Goal: Task Accomplishment & Management: Complete application form

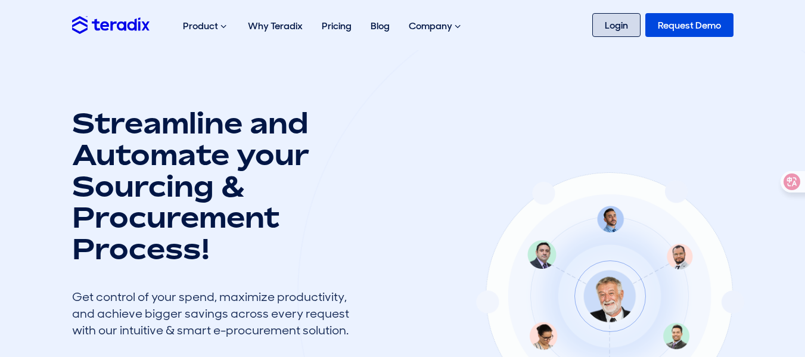
click at [615, 29] on link "Login" at bounding box center [616, 25] width 48 height 24
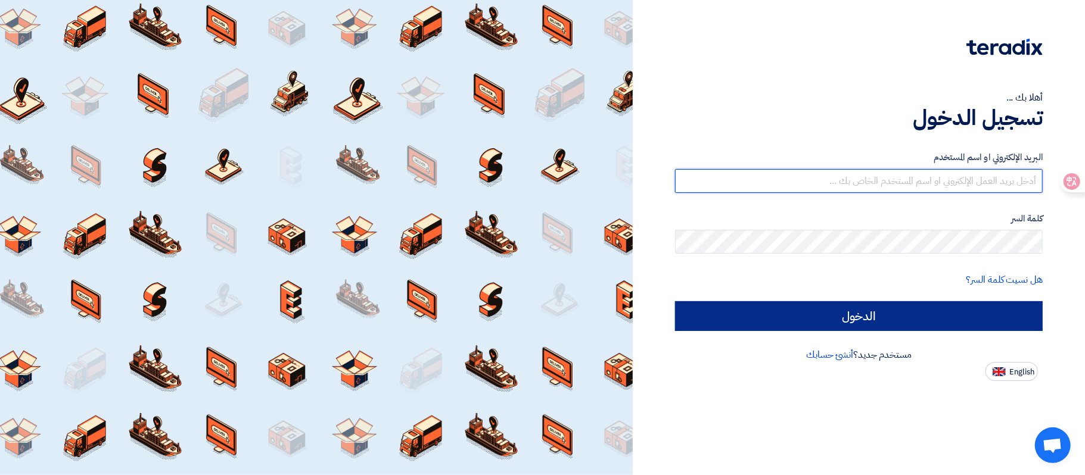
type input "thasan@sharkeyasugar.com"
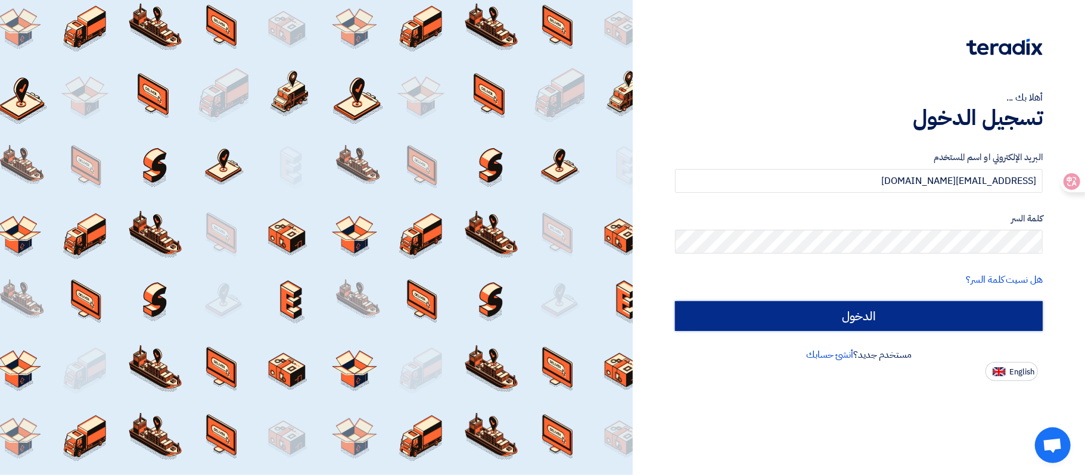
click at [911, 316] on input "الدخول" at bounding box center [859, 316] width 368 height 30
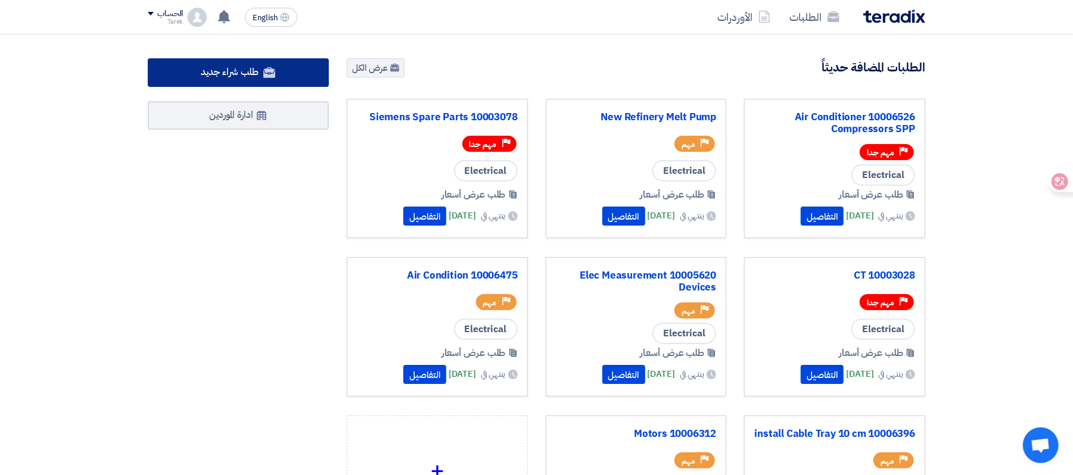
click at [232, 74] on span "طلب شراء جديد" at bounding box center [230, 72] width 58 height 14
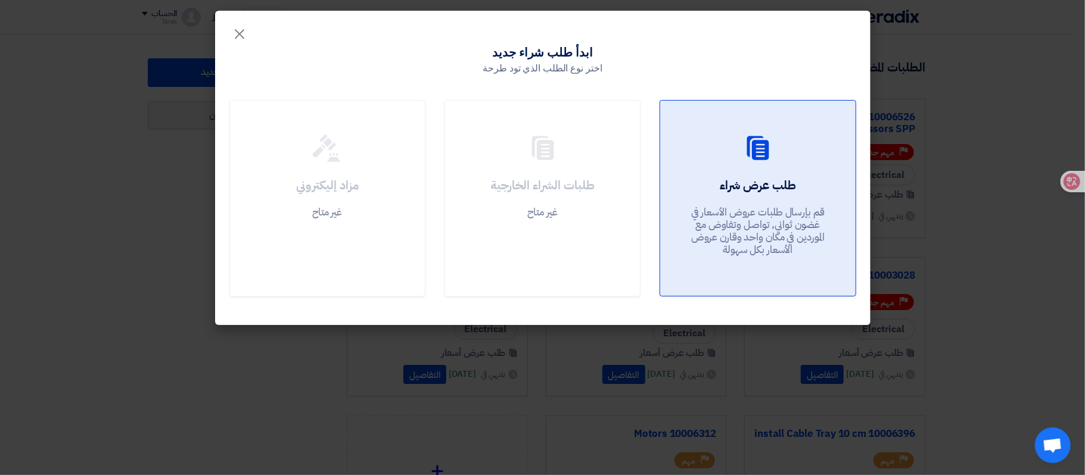
click at [772, 239] on p "قم بإرسال طلبات عروض الأسعار في غضون ثواني, تواصل وتفاوض مع الموردين في مكان وا…" at bounding box center [757, 231] width 143 height 51
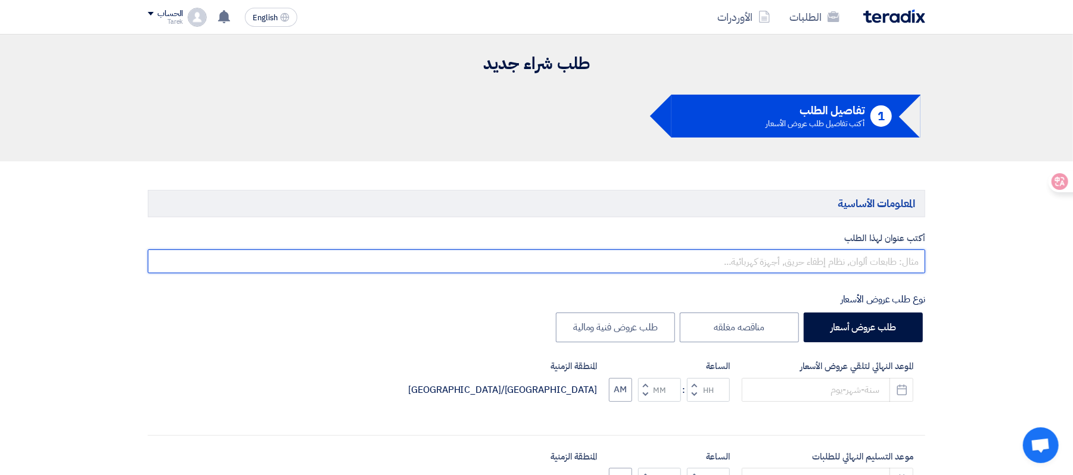
click at [841, 267] on input "text" at bounding box center [536, 262] width 777 height 24
paste input "10007875"
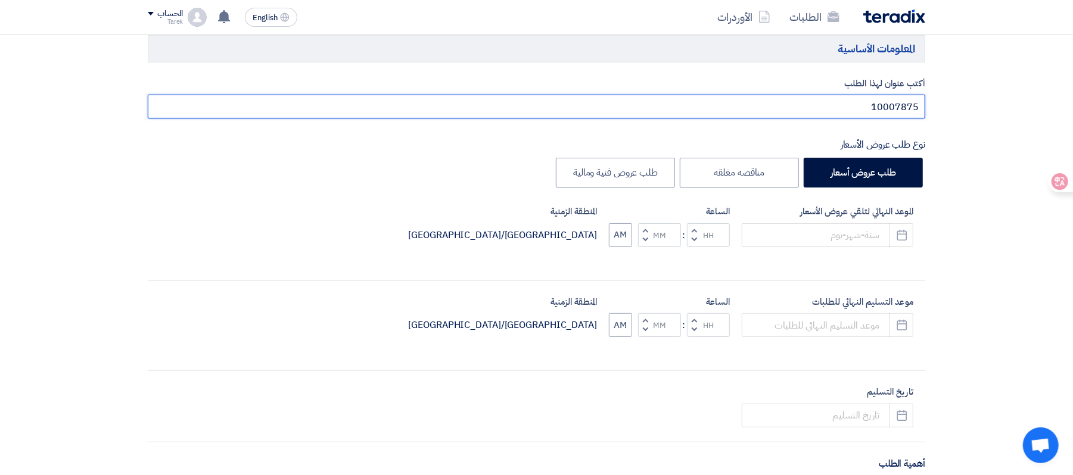
scroll to position [158, 0]
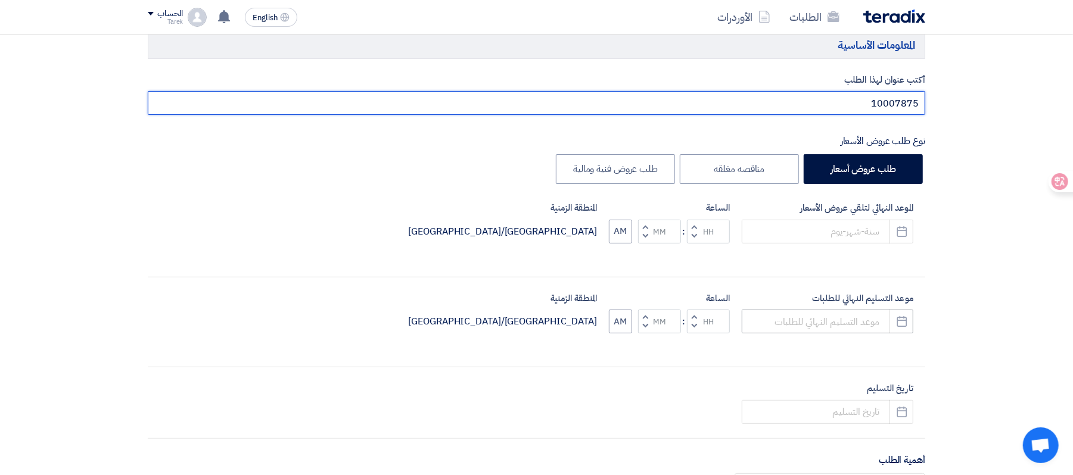
type input "10007875"
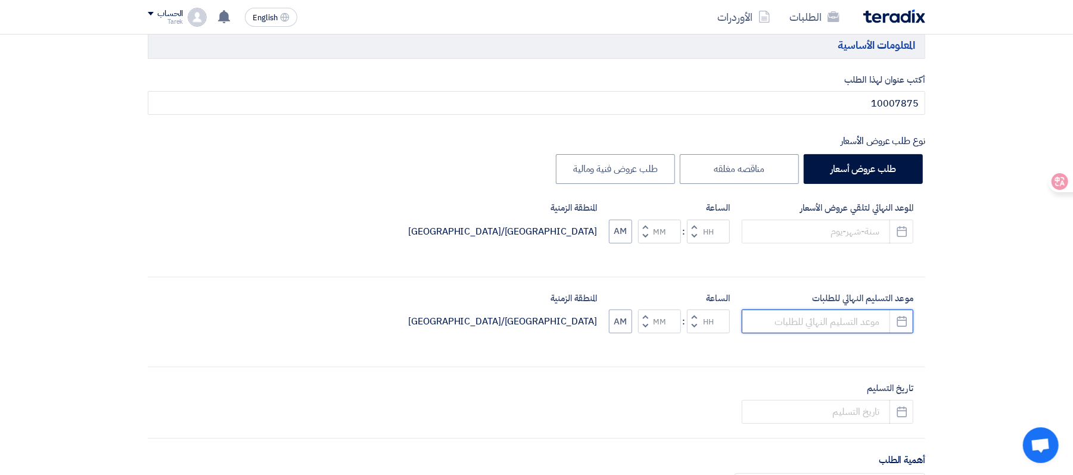
click at [848, 320] on input at bounding box center [828, 322] width 172 height 24
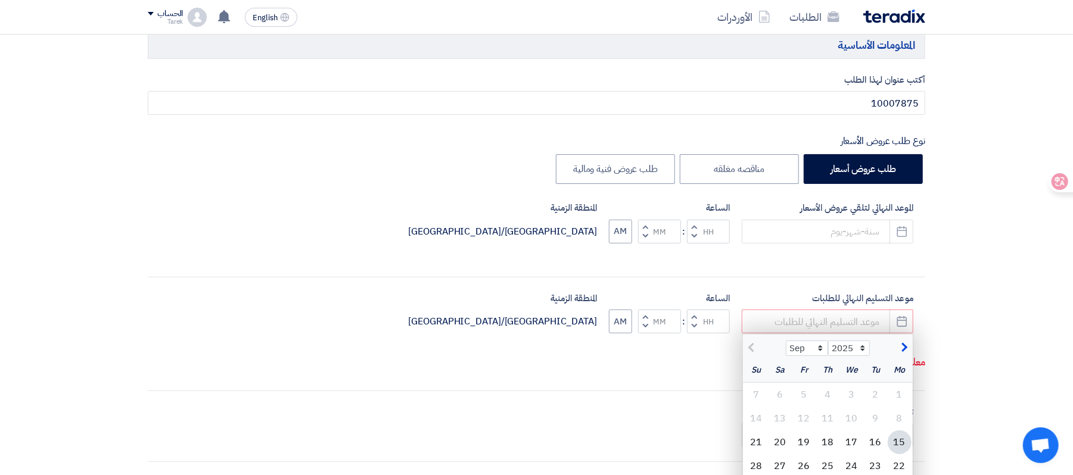
click at [849, 277] on hr at bounding box center [536, 277] width 777 height 1
click at [856, 236] on input at bounding box center [828, 232] width 172 height 24
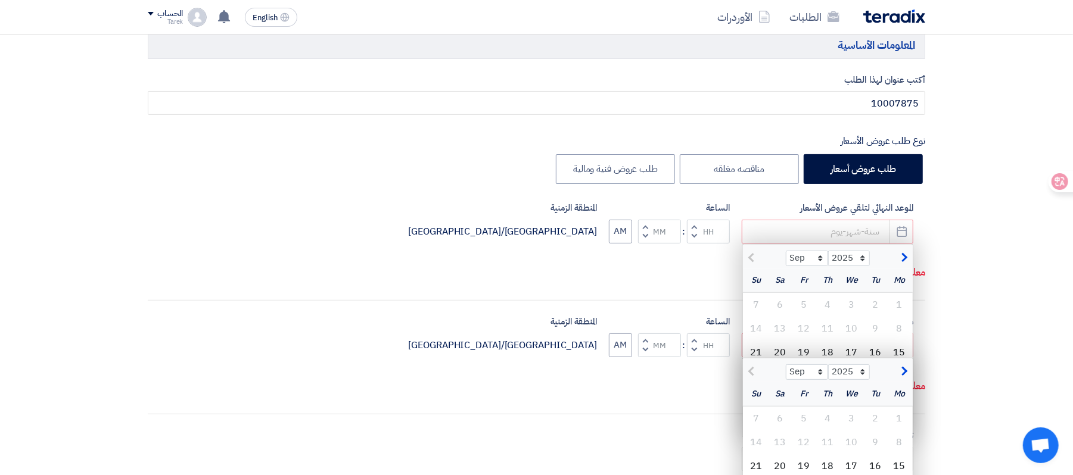
click at [878, 350] on div "16" at bounding box center [876, 353] width 24 height 24
type input "9/16/2025"
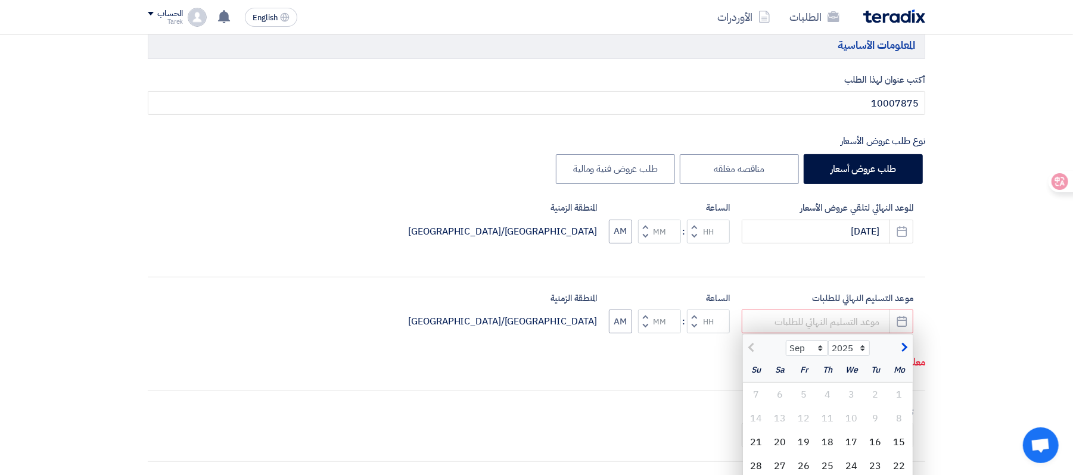
click at [696, 222] on button "Increment hours" at bounding box center [694, 227] width 14 height 15
type input "01"
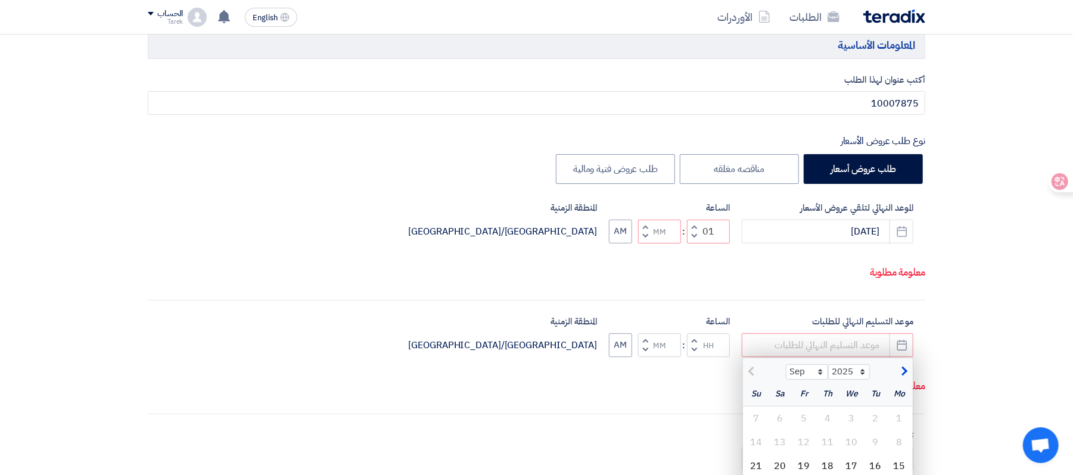
click at [646, 231] on span "button" at bounding box center [645, 226] width 4 height 9
type input "01"
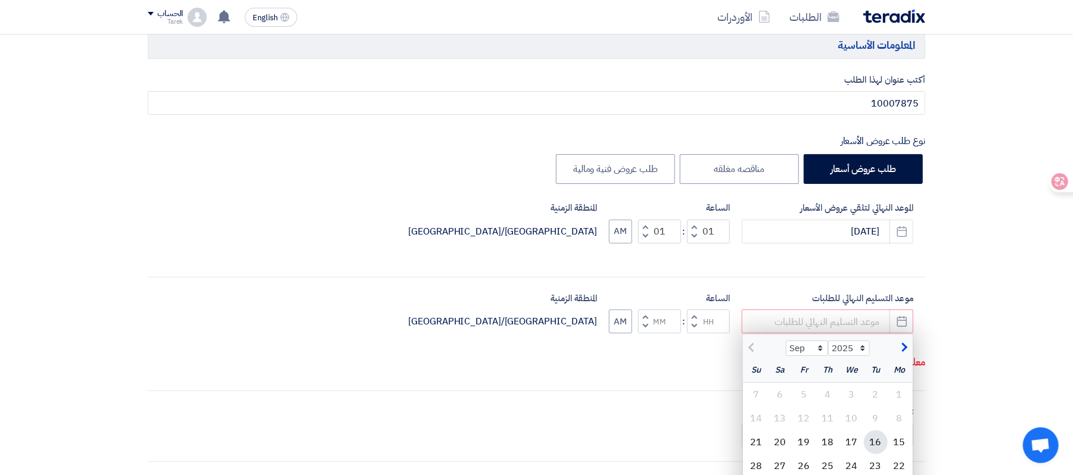
click at [872, 442] on div "16" at bounding box center [876, 443] width 24 height 24
type input "9/16/2025"
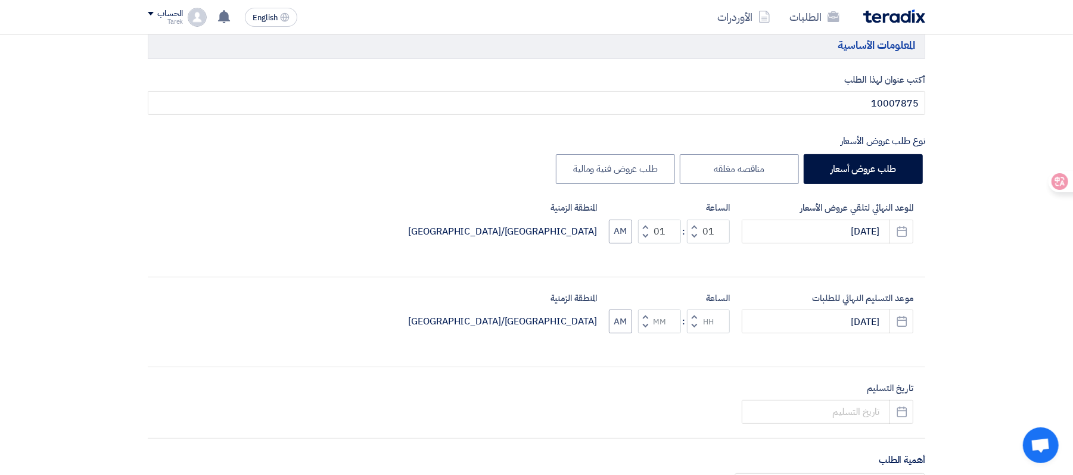
click at [696, 315] on button "Increment hours" at bounding box center [694, 317] width 14 height 15
type input "01"
click at [642, 325] on button "Increment minutes" at bounding box center [645, 317] width 14 height 15
type input "01"
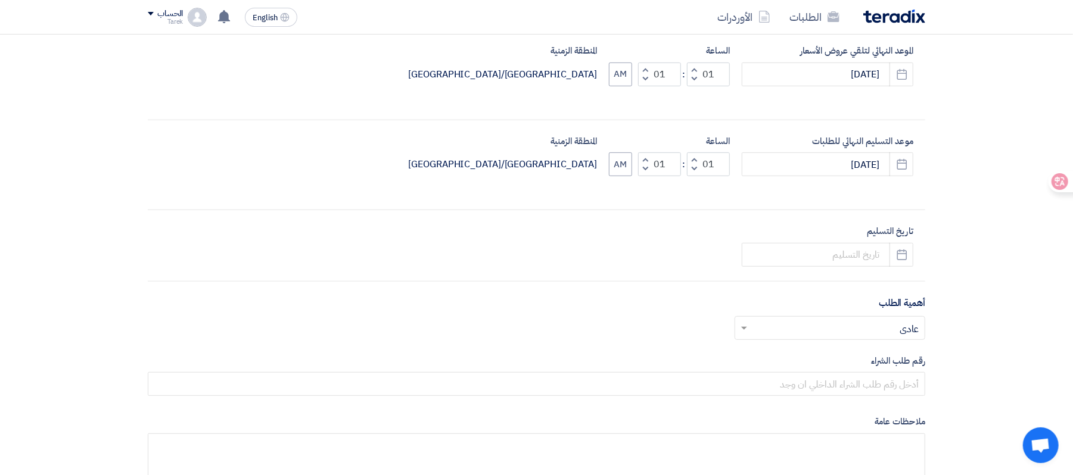
scroll to position [318, 0]
click at [860, 266] on div "أكتب عنوان لهذا الطلب 10007875 نوع طلب عروض الأسعار طلب عروض أسعار مناقصه مغلقه…" at bounding box center [536, 209] width 795 height 590
click at [870, 257] on input at bounding box center [828, 253] width 172 height 24
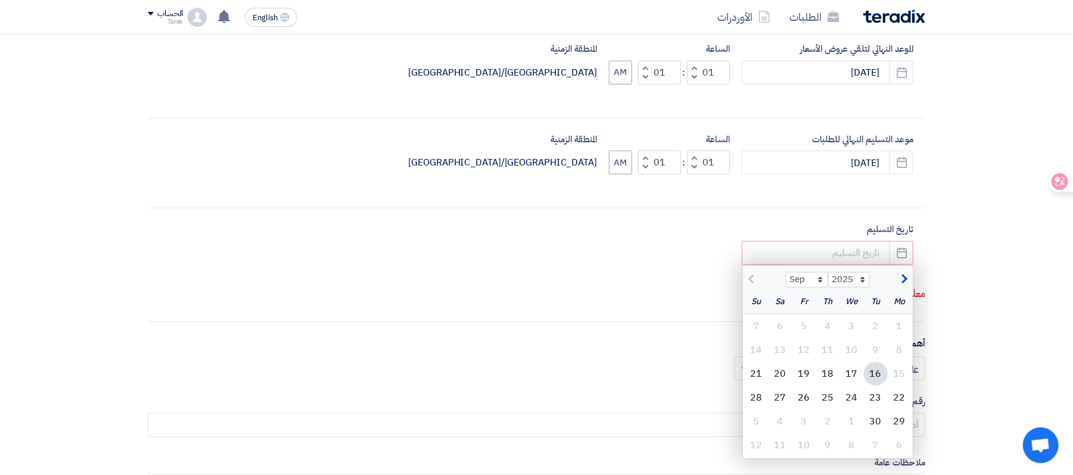
click at [872, 375] on div "16" at bounding box center [876, 374] width 24 height 24
type input "9/16/2025"
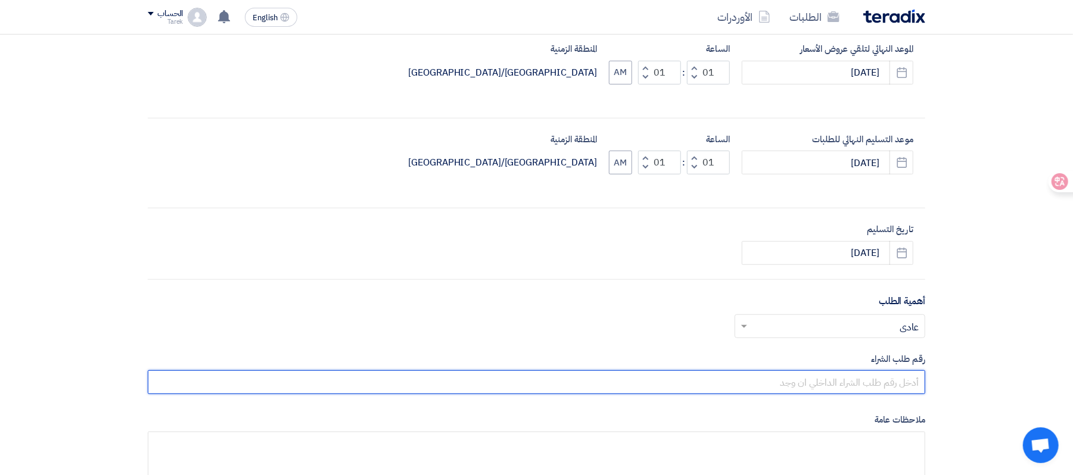
click at [895, 378] on input "text" at bounding box center [536, 383] width 777 height 24
paste input "10007875"
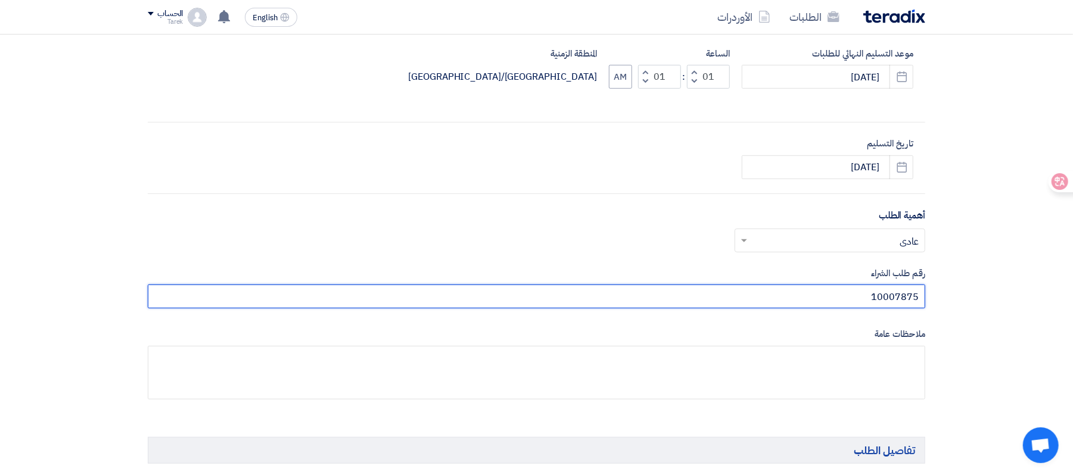
scroll to position [556, 0]
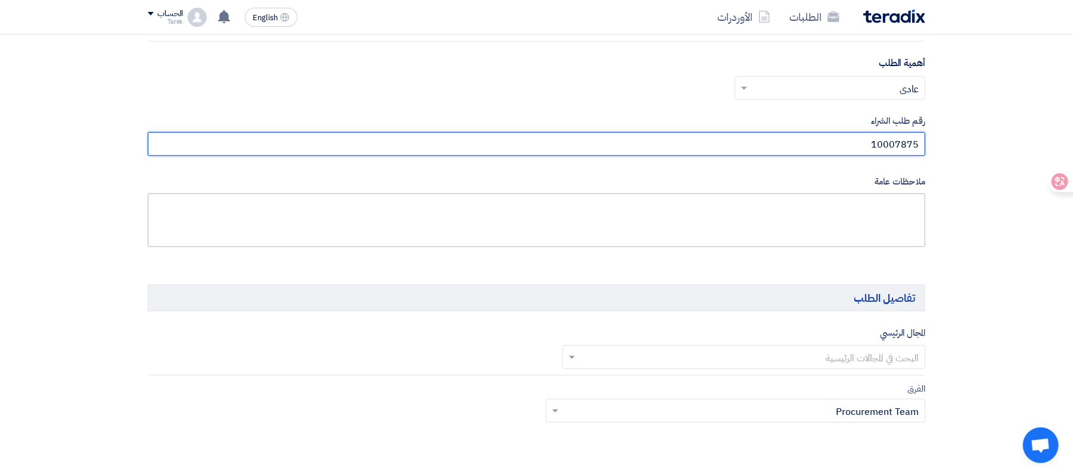
type input "10007875"
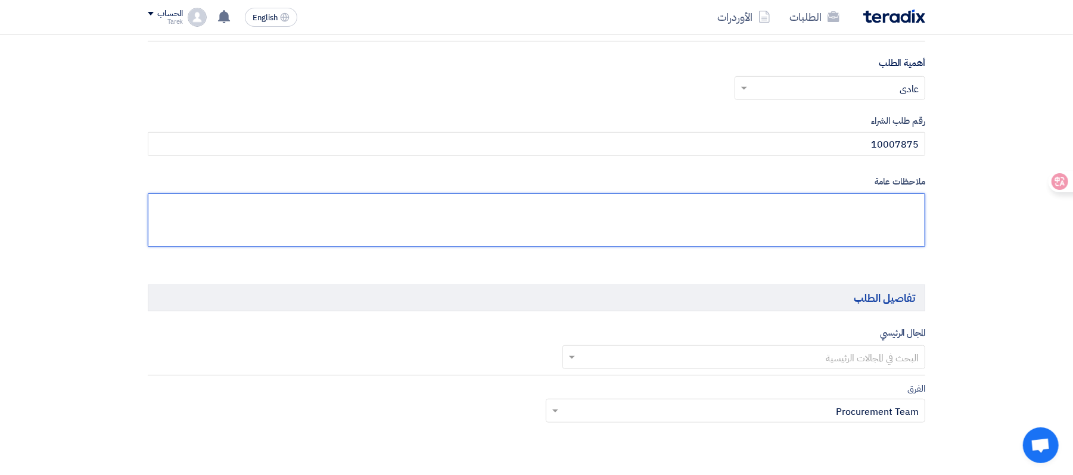
click at [891, 227] on textarea at bounding box center [536, 221] width 777 height 54
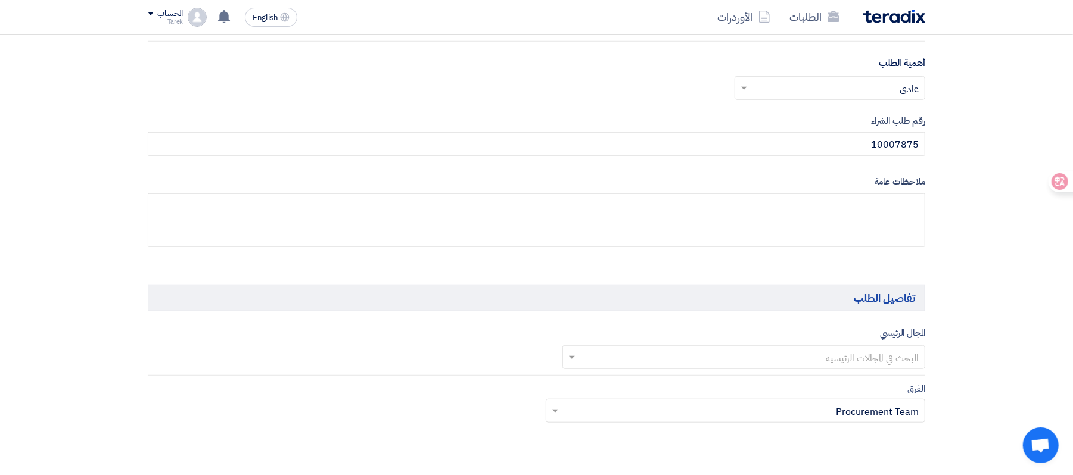
click at [861, 363] on input "text" at bounding box center [751, 359] width 340 height 20
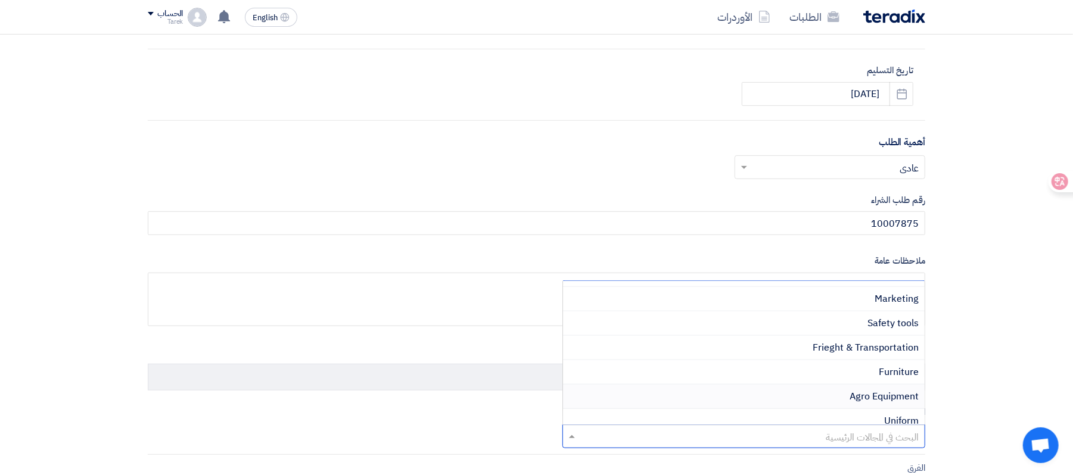
scroll to position [635, 0]
click at [907, 421] on span "Oil Seals" at bounding box center [900, 415] width 37 height 14
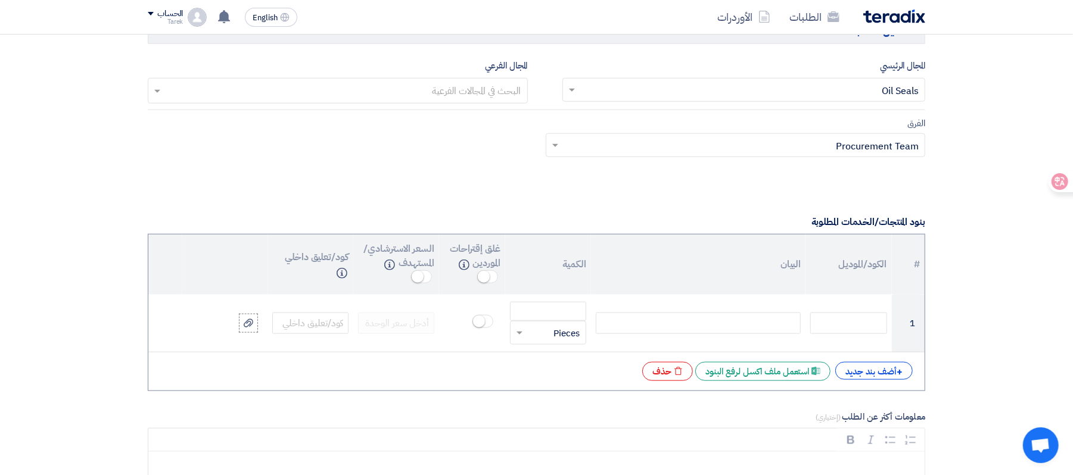
scroll to position [873, 0]
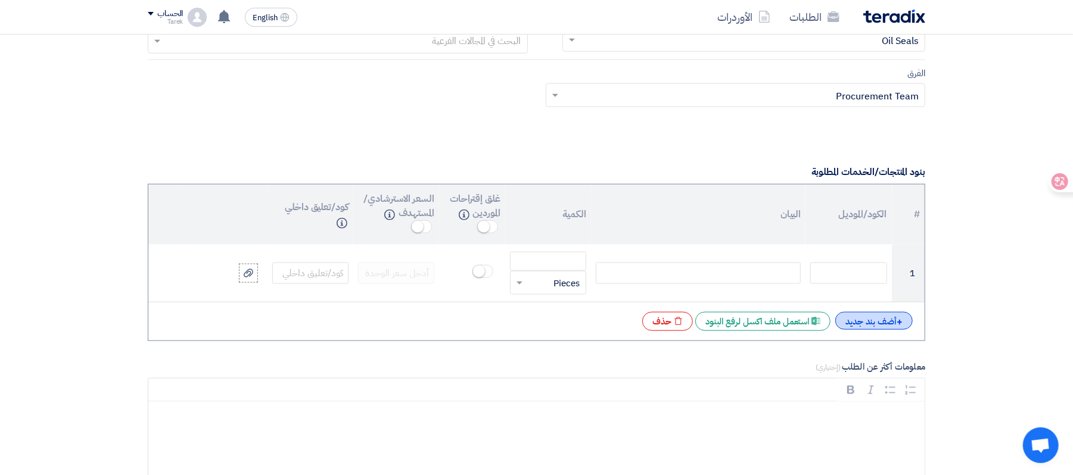
click at [884, 330] on div "+ أضف بند جديد" at bounding box center [873, 321] width 77 height 18
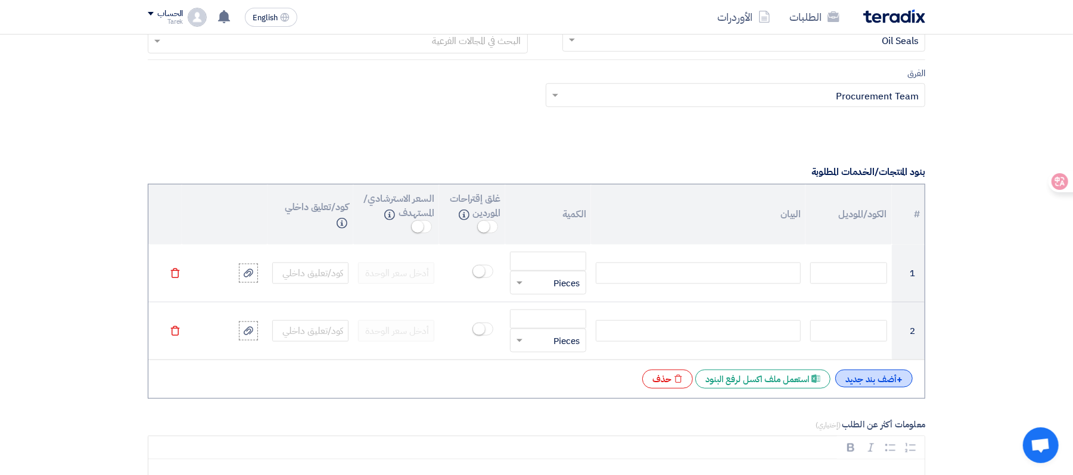
click at [897, 387] on span "+" at bounding box center [900, 380] width 6 height 14
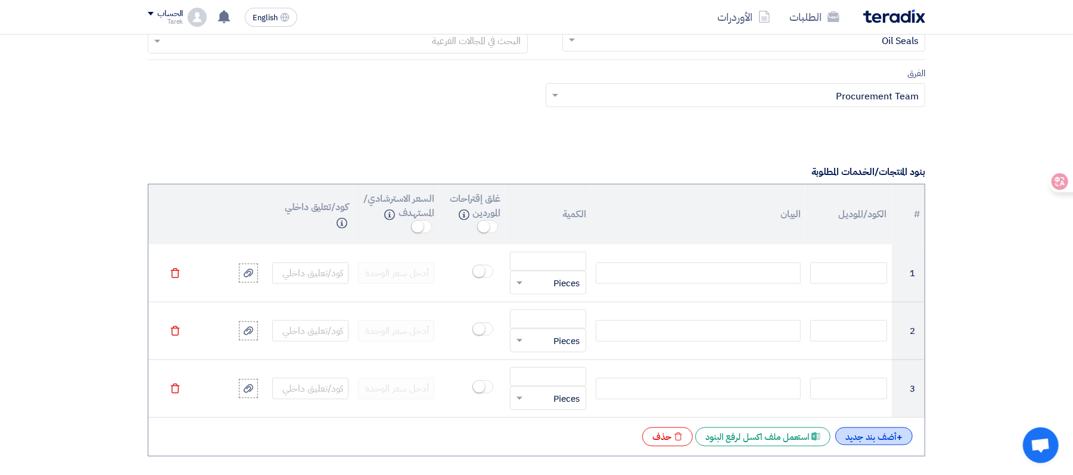
click at [891, 439] on div "+ أضف بند جديد" at bounding box center [873, 437] width 77 height 18
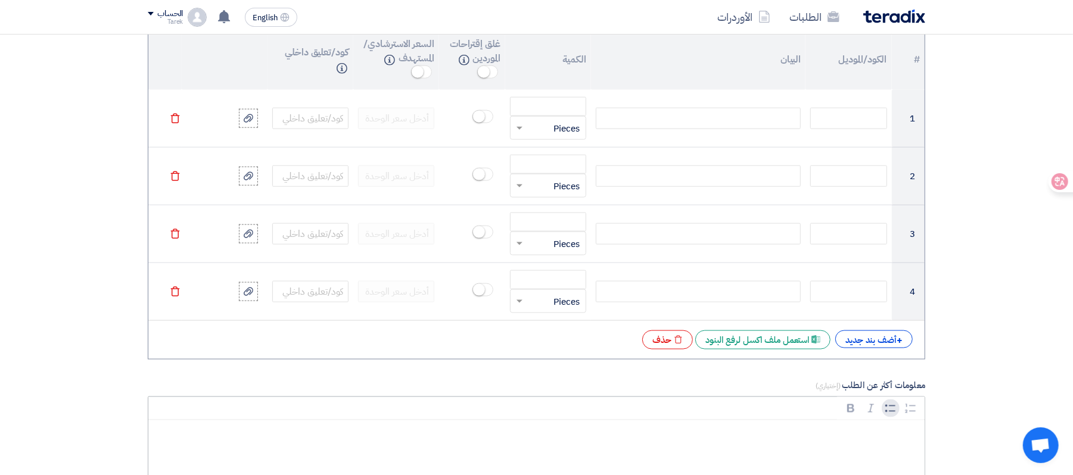
scroll to position [1032, 0]
click at [894, 351] on div "# الكود/الموديل البيان الكمية غلق إقتراحات الموردين Info السعر الاسترشادي/المست…" at bounding box center [536, 190] width 777 height 331
click at [891, 344] on div "+ أضف بند جديد" at bounding box center [873, 335] width 77 height 18
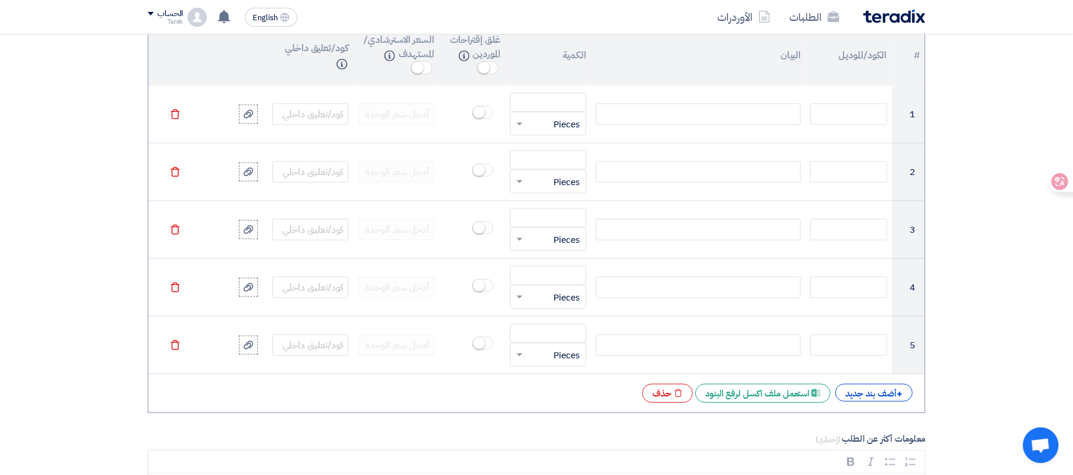
click at [45, 229] on section "المعلومات الأساسية أكتب عنوان لهذا الطلب 10007875 نوع طلب عروض الأسعار طلب عروض…" at bounding box center [536, 182] width 1073 height 2107
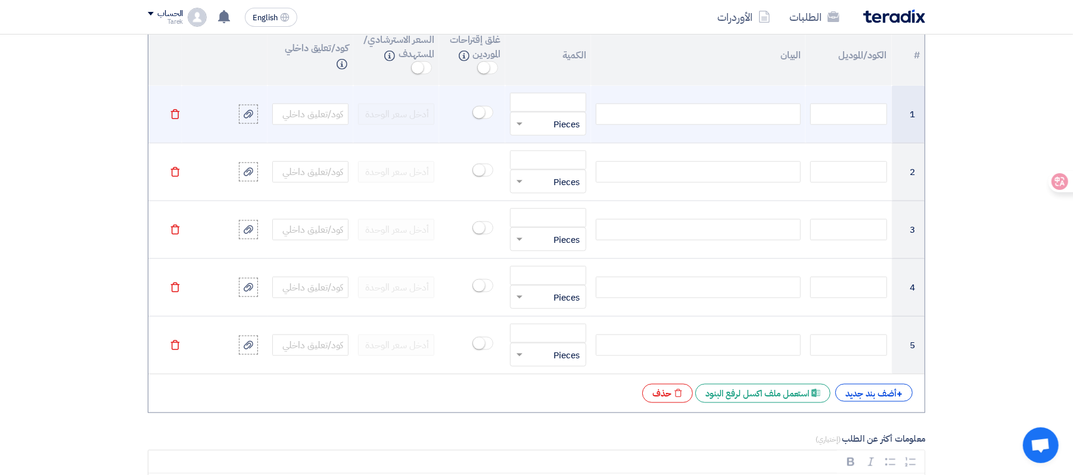
click at [684, 125] on div at bounding box center [698, 114] width 205 height 21
paste div
click at [553, 112] on input "number" at bounding box center [548, 102] width 76 height 19
drag, startPoint x: 564, startPoint y: 98, endPoint x: 617, endPoint y: 103, distance: 53.9
click at [617, 103] on tr "1 V-Seal VA-028 20 قطعة × Pieces Delete" at bounding box center [536, 115] width 776 height 58
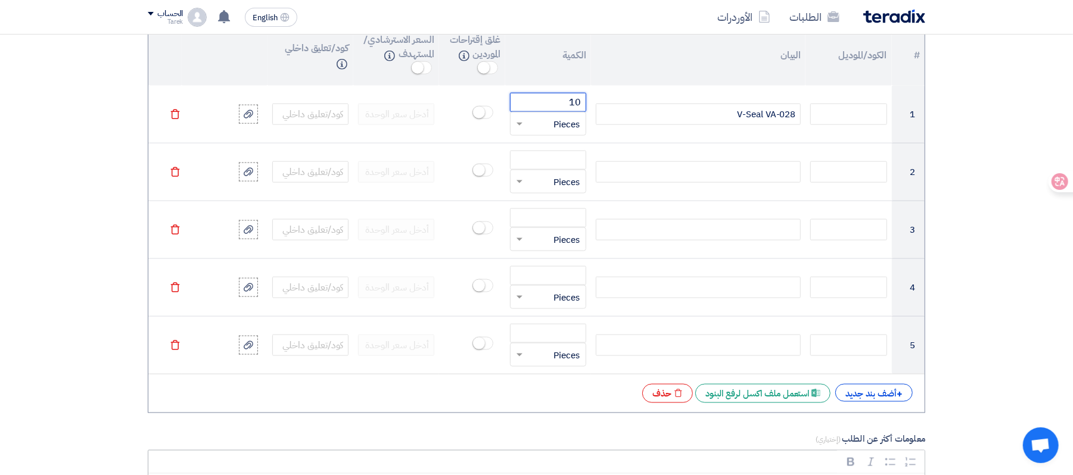
type input "10"
drag, startPoint x: 103, startPoint y: 156, endPoint x: 120, endPoint y: 157, distance: 16.7
click at [103, 156] on section "المعلومات الأساسية أكتب عنوان لهذا الطلب 10007875 نوع طلب عروض الأسعار طلب عروض…" at bounding box center [536, 182] width 1073 height 2107
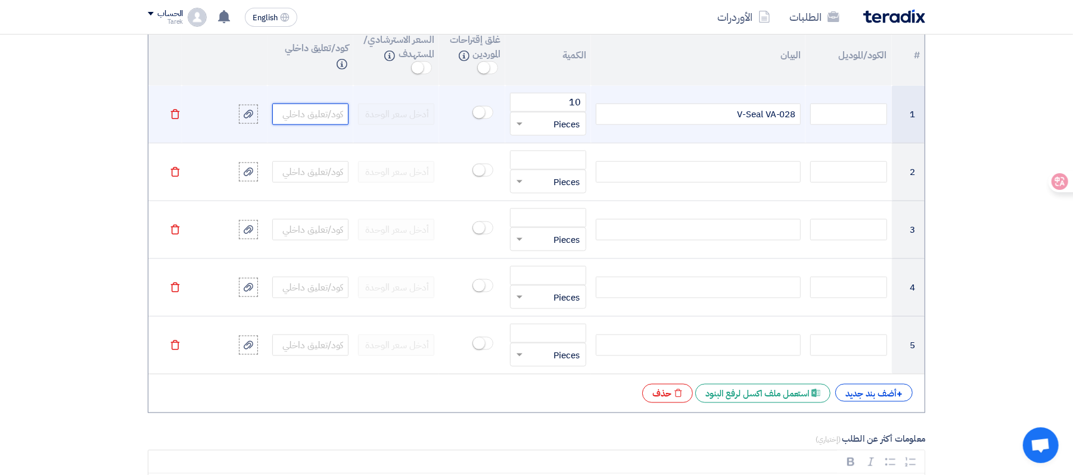
click at [324, 125] on input "text" at bounding box center [310, 114] width 76 height 21
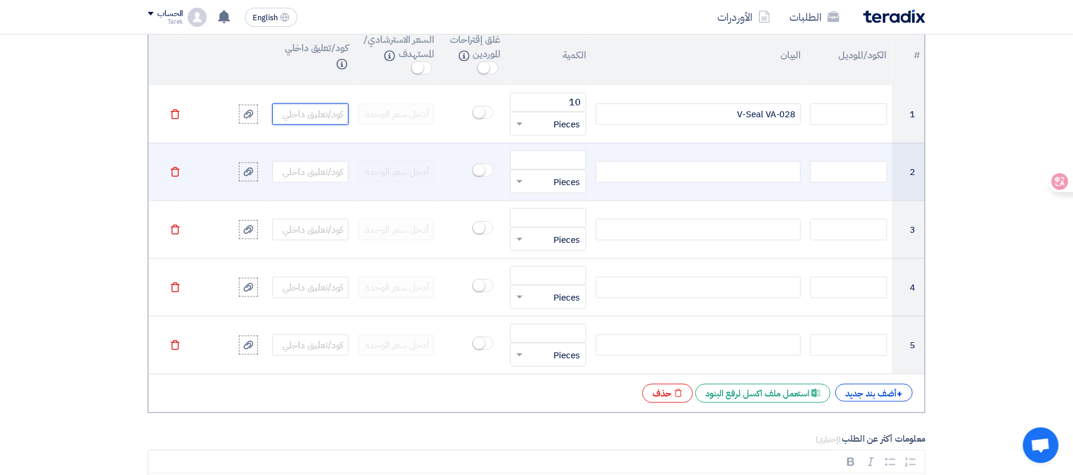
paste input "14000020819"
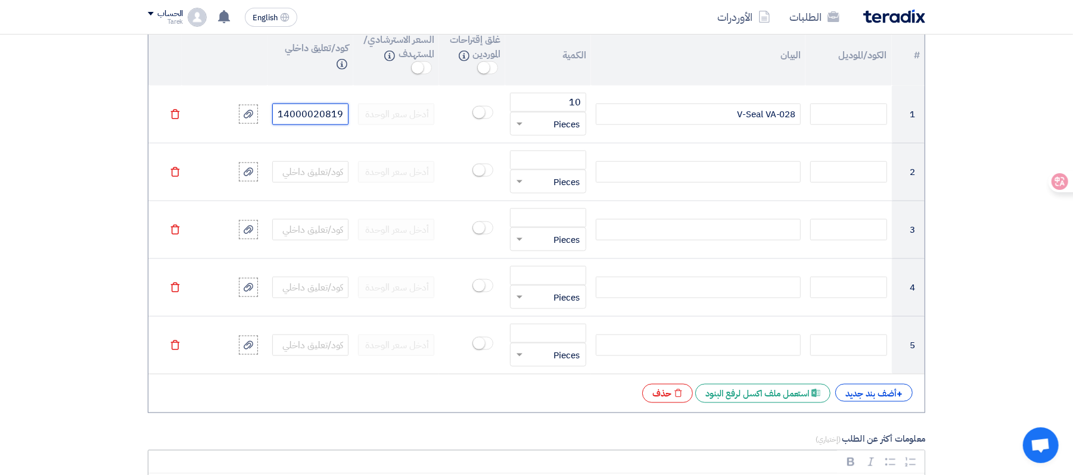
type input "14000020819"
click at [10, 213] on section "المعلومات الأساسية أكتب عنوان لهذا الطلب 10007875 نوع طلب عروض الأسعار طلب عروض…" at bounding box center [536, 182] width 1073 height 2107
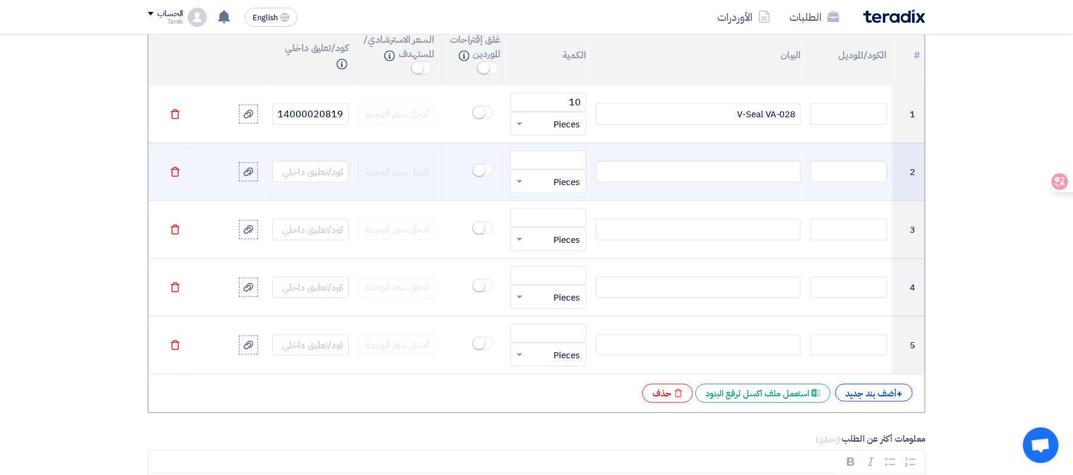
click at [740, 172] on div at bounding box center [698, 171] width 205 height 21
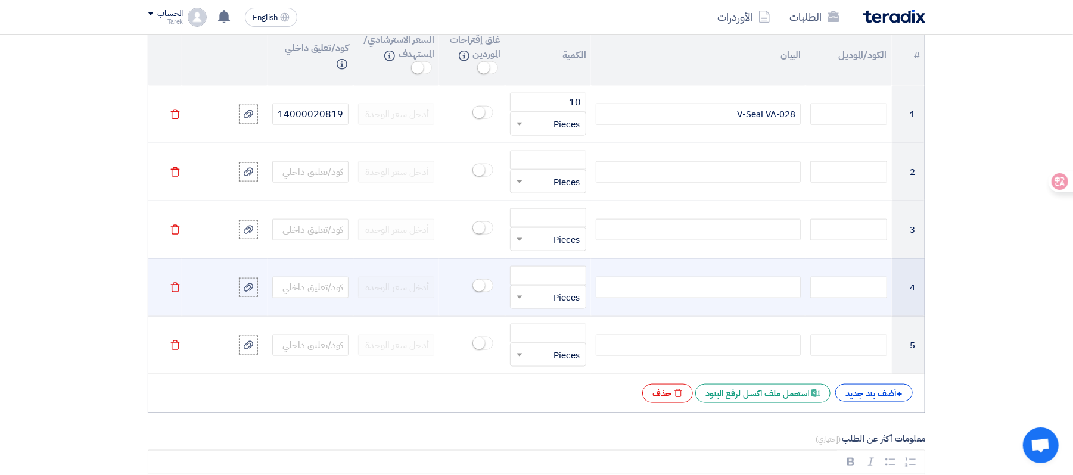
paste div
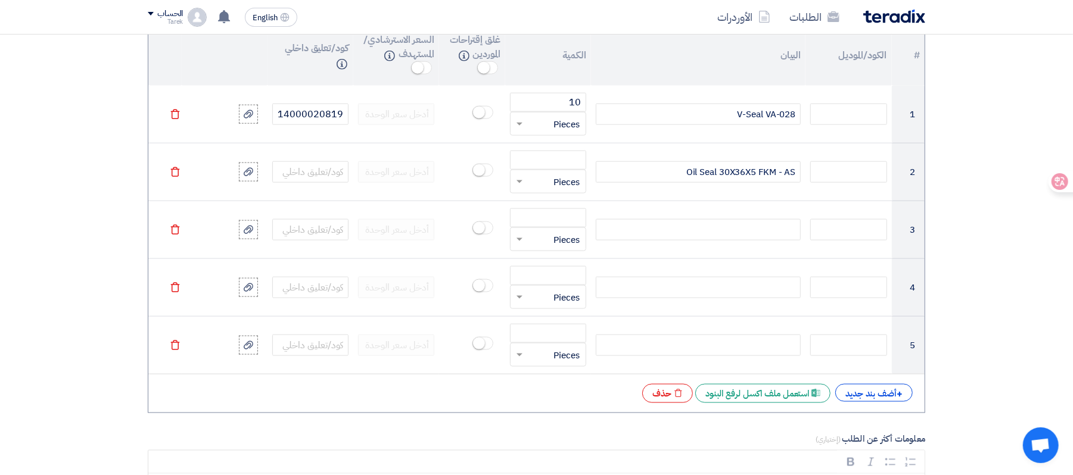
click at [62, 263] on section "المعلومات الأساسية أكتب عنوان لهذا الطلب 10007875 نوع طلب عروض الأسعار طلب عروض…" at bounding box center [536, 182] width 1073 height 2107
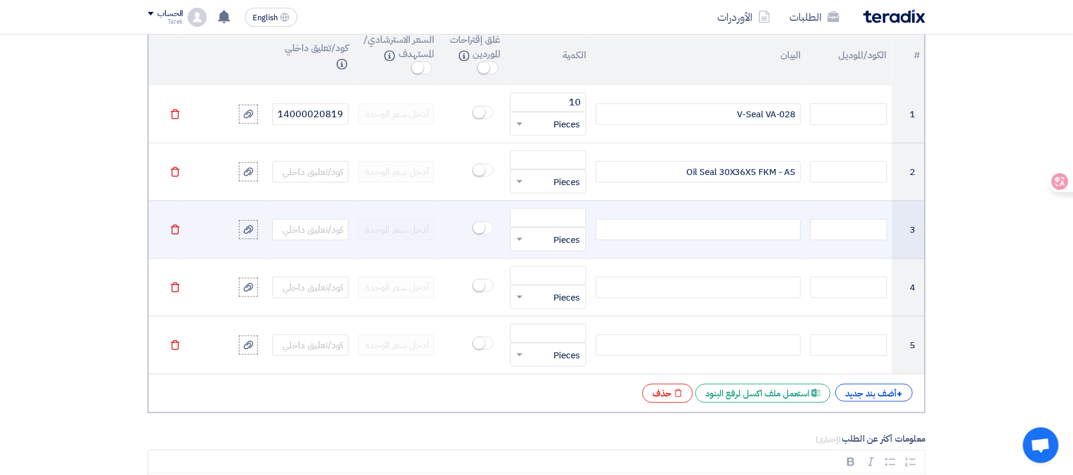
click at [662, 234] on div at bounding box center [698, 229] width 205 height 21
paste div
drag, startPoint x: 60, startPoint y: 258, endPoint x: 150, endPoint y: 258, distance: 90.5
click at [72, 258] on section "المعلومات الأساسية أكتب عنوان لهذا الطلب 10007875 نوع طلب عروض الأسعار طلب عروض…" at bounding box center [536, 182] width 1073 height 2107
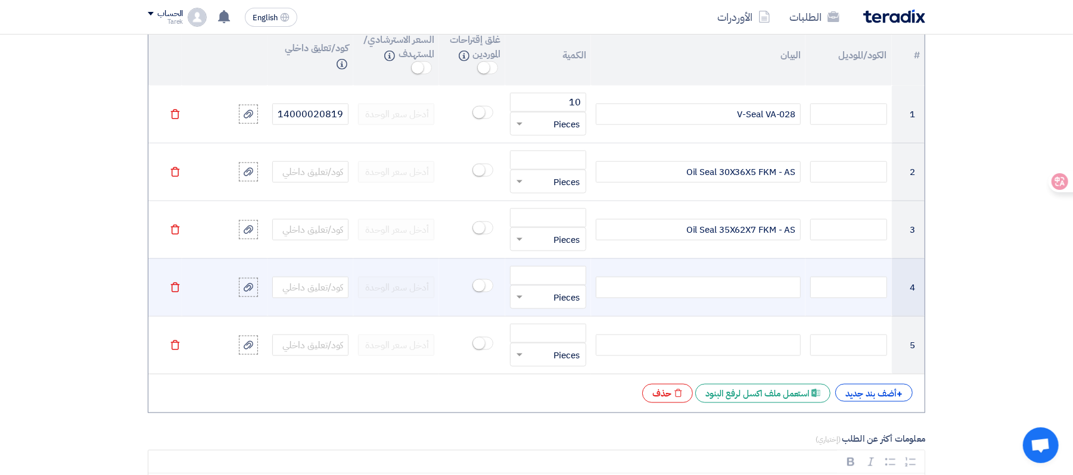
click at [709, 285] on div at bounding box center [698, 287] width 205 height 21
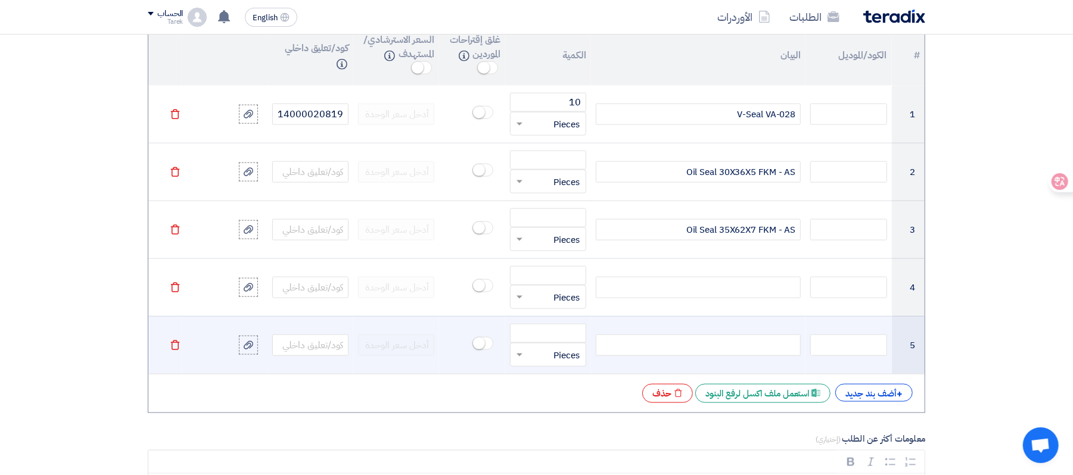
paste div
click at [796, 349] on div at bounding box center [698, 345] width 205 height 21
click at [792, 327] on td at bounding box center [698, 345] width 214 height 58
click at [783, 356] on div at bounding box center [698, 345] width 205 height 21
paste div
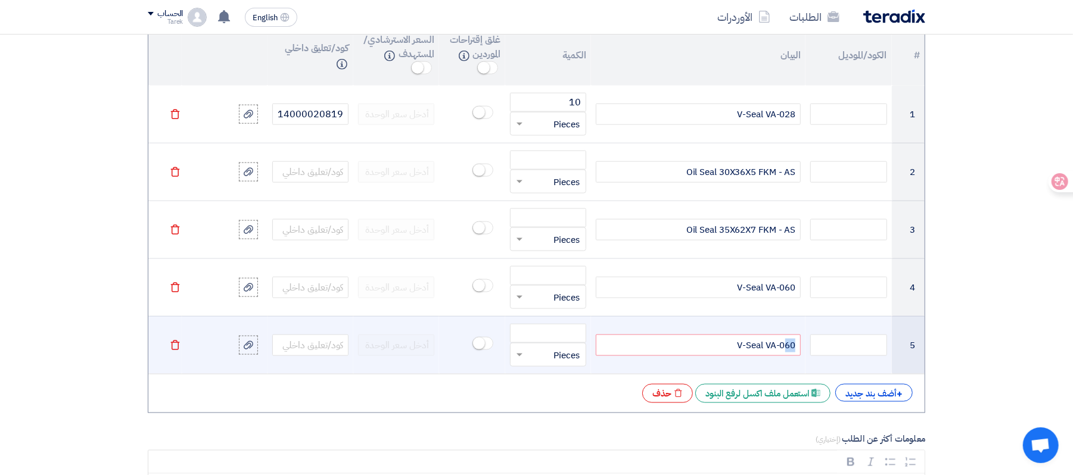
drag, startPoint x: 798, startPoint y: 351, endPoint x: 787, endPoint y: 351, distance: 11.3
click at [787, 351] on div "V-Seal VA-060" at bounding box center [698, 345] width 205 height 21
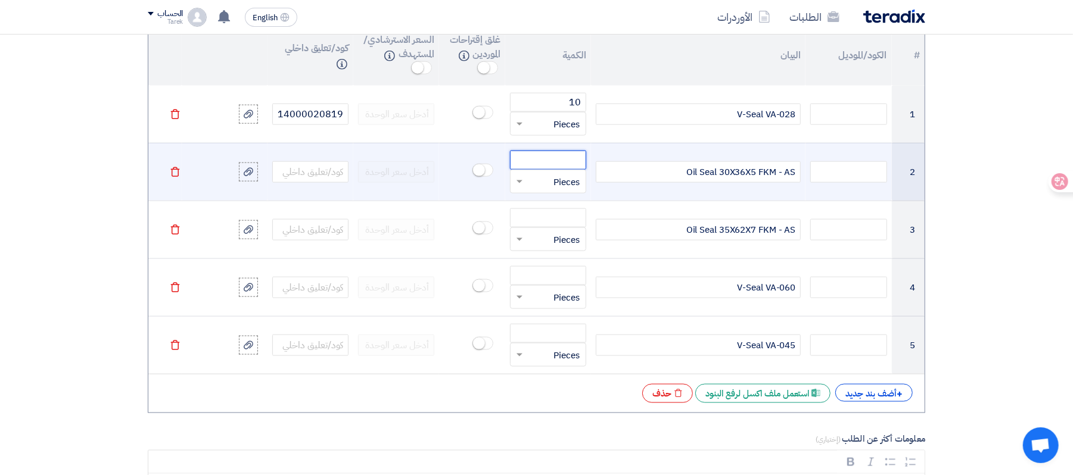
click at [562, 167] on input "number" at bounding box center [548, 160] width 76 height 19
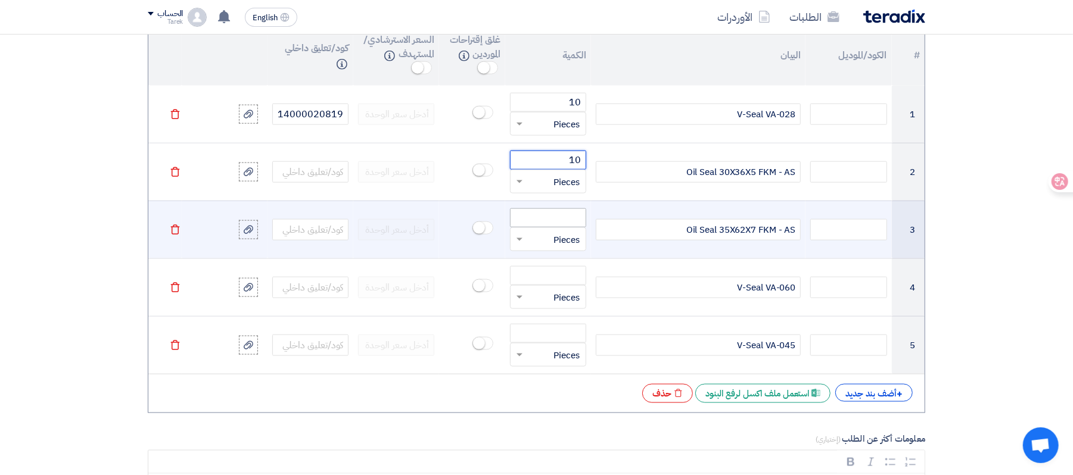
type input "10"
click at [544, 228] on input "number" at bounding box center [548, 217] width 76 height 19
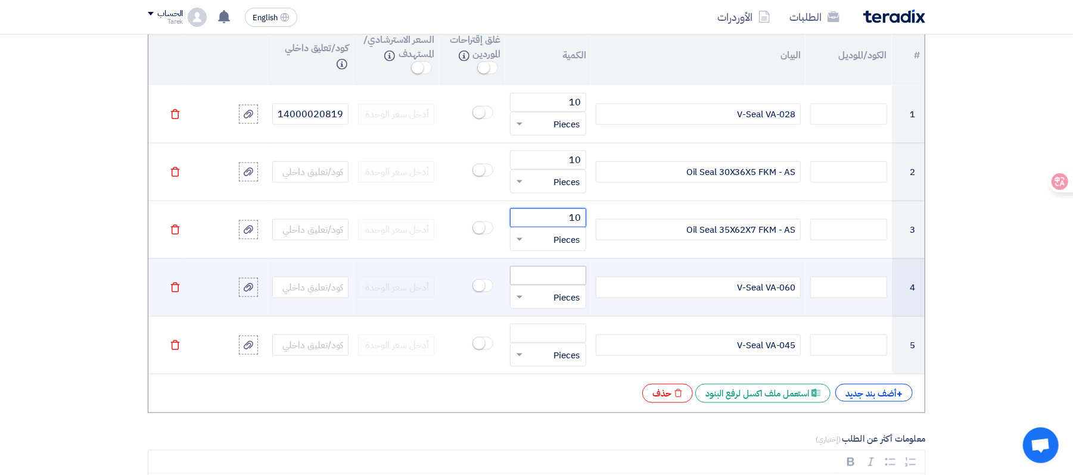
type input "10"
click at [559, 282] on input "number" at bounding box center [548, 275] width 76 height 19
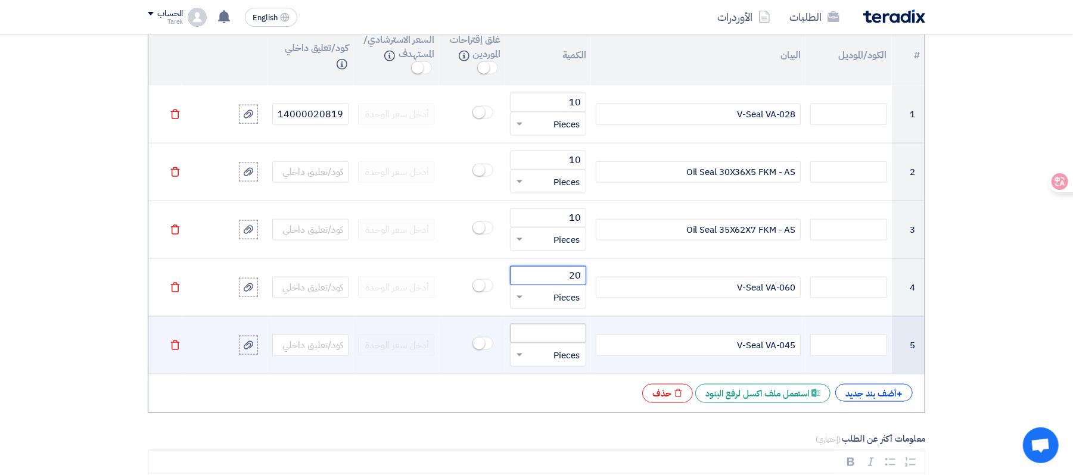
type input "20"
click at [573, 339] on input "number" at bounding box center [548, 333] width 76 height 19
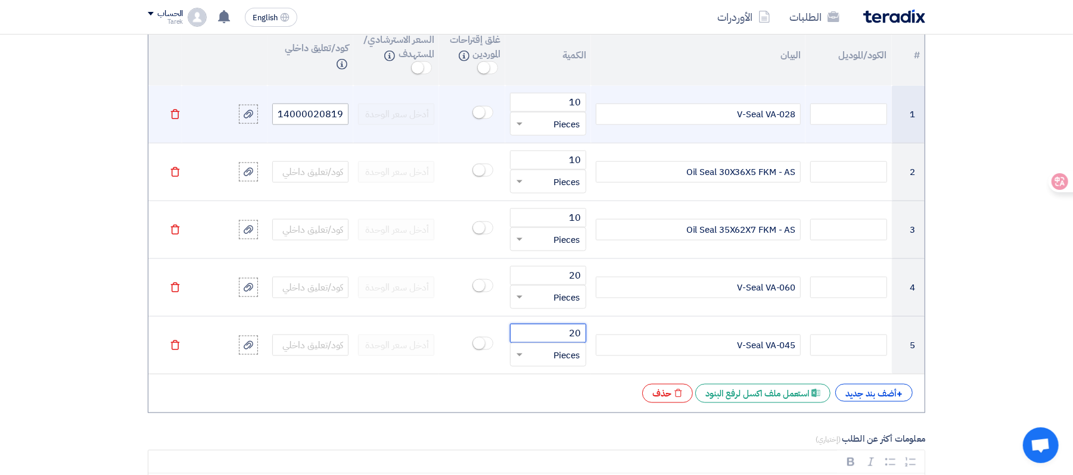
type input "20"
click at [331, 120] on input "14000020819" at bounding box center [310, 114] width 76 height 21
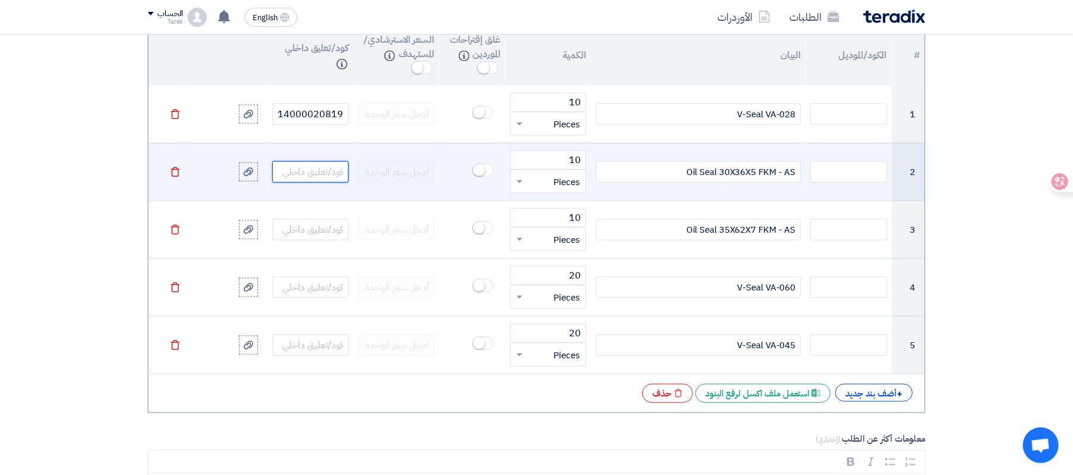
click at [325, 172] on input "text" at bounding box center [310, 171] width 76 height 21
paste input "14000020819"
drag, startPoint x: 344, startPoint y: 178, endPoint x: 331, endPoint y: 176, distance: 13.2
click at [331, 176] on input "14000020819" at bounding box center [310, 171] width 76 height 21
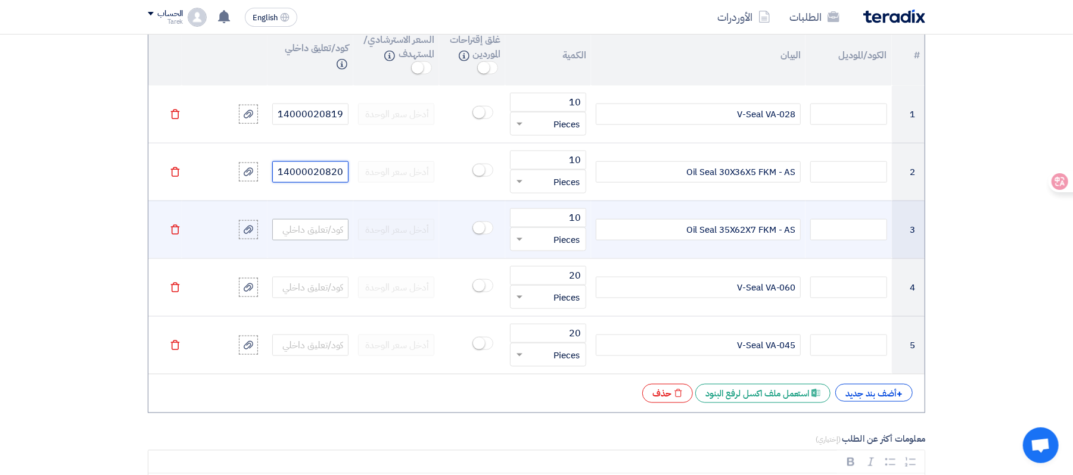
type input "14000020820"
click at [322, 225] on input "text" at bounding box center [310, 229] width 76 height 21
paste input "14000020819"
drag, startPoint x: 342, startPoint y: 236, endPoint x: 334, endPoint y: 236, distance: 8.3
click at [334, 236] on input "14000020819" at bounding box center [310, 229] width 76 height 21
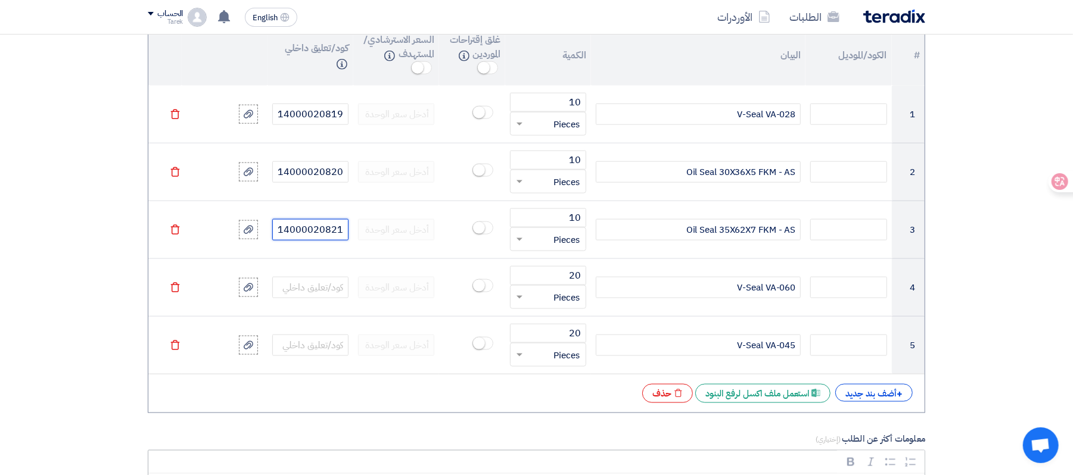
type input "14000020821"
drag, startPoint x: 61, startPoint y: 259, endPoint x: 142, endPoint y: 260, distance: 81.0
click at [67, 258] on section "المعلومات الأساسية أكتب عنوان لهذا الطلب 10007875 نوع طلب عروض الأسعار طلب عروض…" at bounding box center [536, 182] width 1073 height 2107
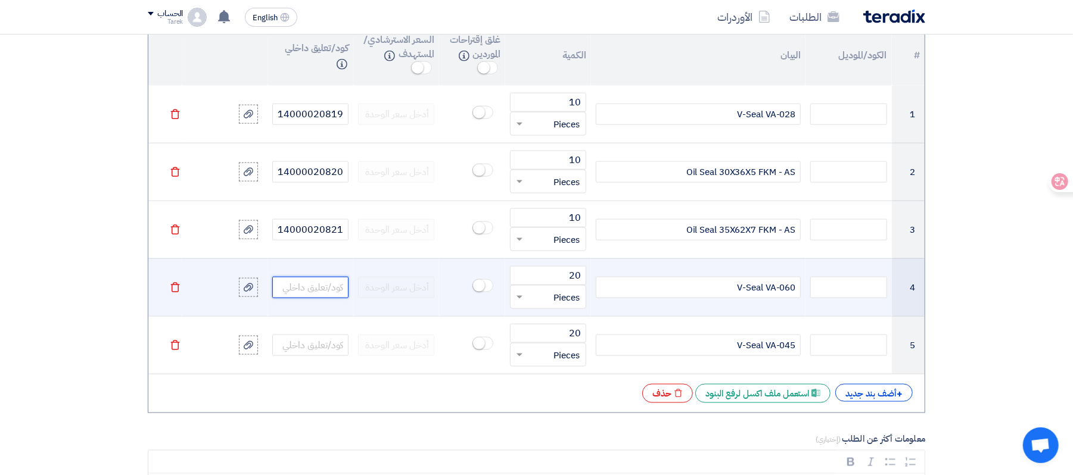
click at [344, 293] on input "text" at bounding box center [310, 287] width 76 height 21
paste input "14000010740"
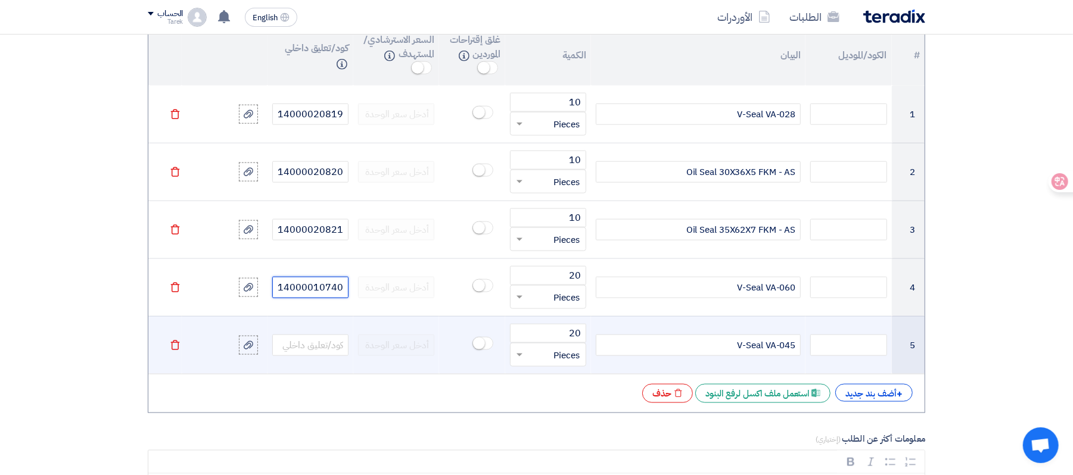
type input "14000010740"
click at [318, 332] on td at bounding box center [310, 345] width 86 height 58
click at [322, 351] on input "text" at bounding box center [310, 345] width 76 height 21
paste input "14000010740"
click at [331, 351] on input "14000010740" at bounding box center [310, 345] width 76 height 21
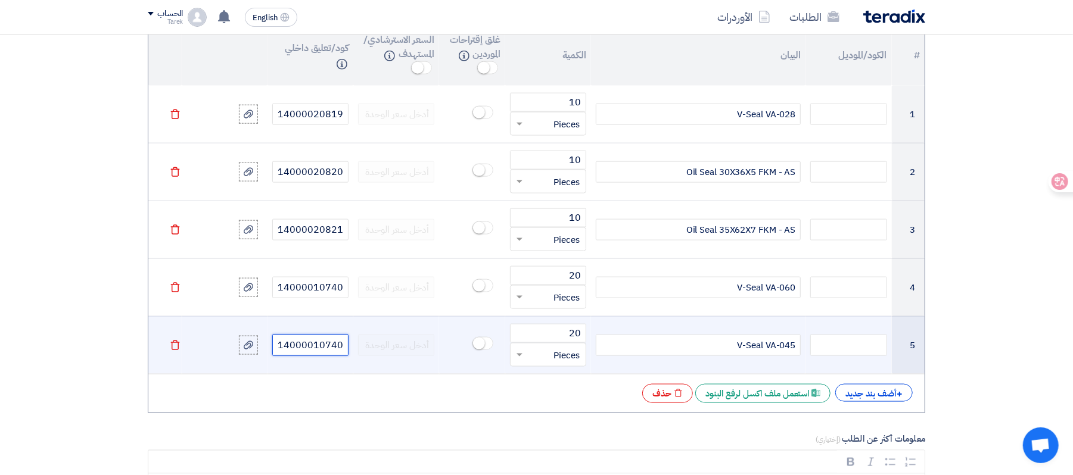
drag, startPoint x: 332, startPoint y: 348, endPoint x: 348, endPoint y: 348, distance: 16.7
click at [348, 348] on td "14000010740" at bounding box center [310, 345] width 86 height 58
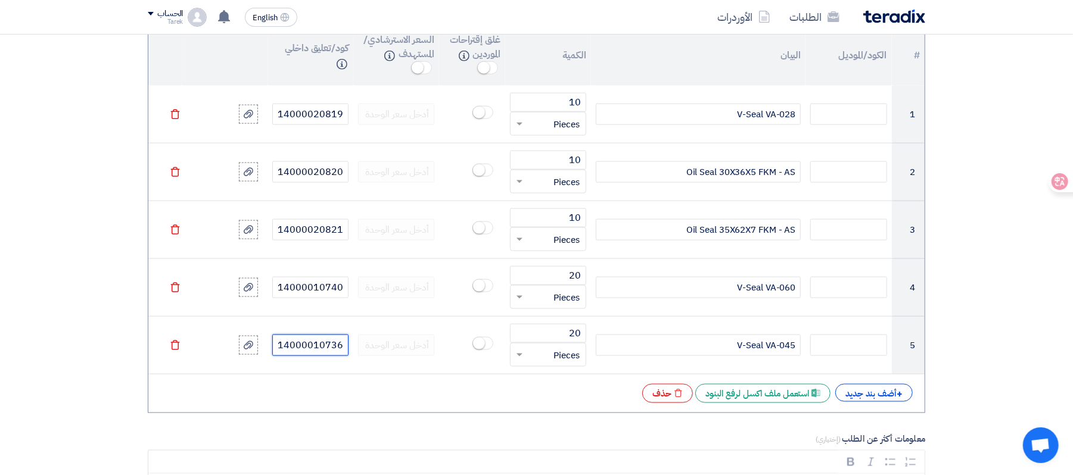
type input "14000010736"
drag, startPoint x: 62, startPoint y: 399, endPoint x: 77, endPoint y: 406, distance: 16.5
click at [62, 399] on section "المعلومات الأساسية أكتب عنوان لهذا الطلب 10007875 نوع طلب عروض الأسعار طلب عروض…" at bounding box center [536, 182] width 1073 height 2107
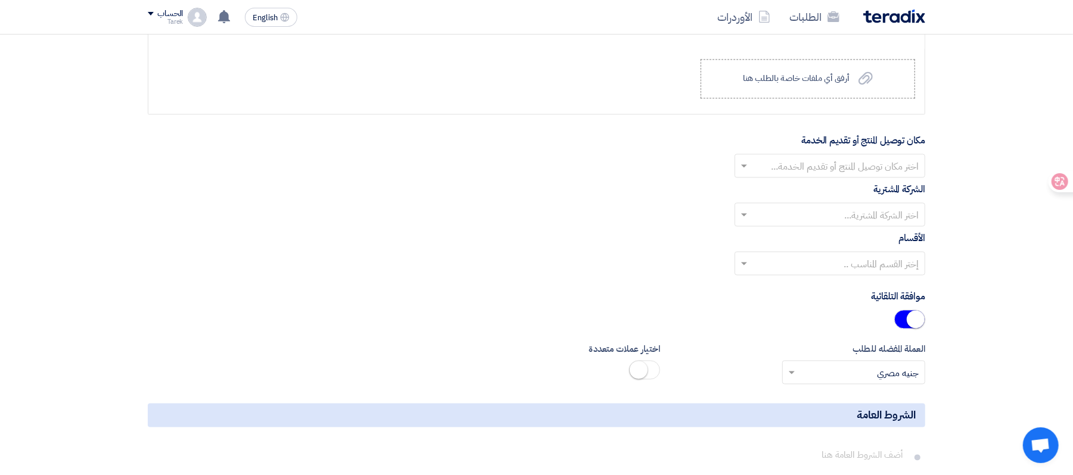
scroll to position [1588, 0]
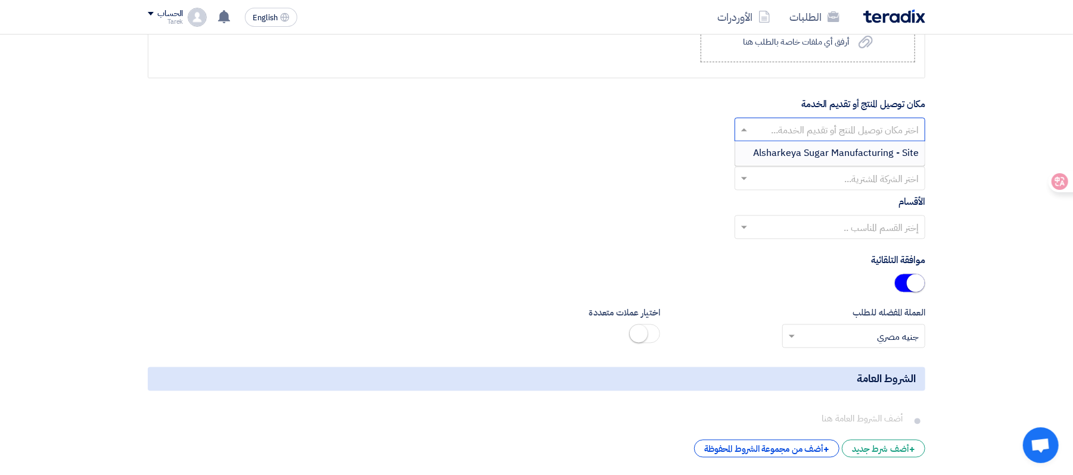
click at [837, 136] on input "text" at bounding box center [836, 131] width 167 height 20
click at [810, 161] on span "Alsharkeya Sugar Manufacturing - Site" at bounding box center [836, 154] width 166 height 14
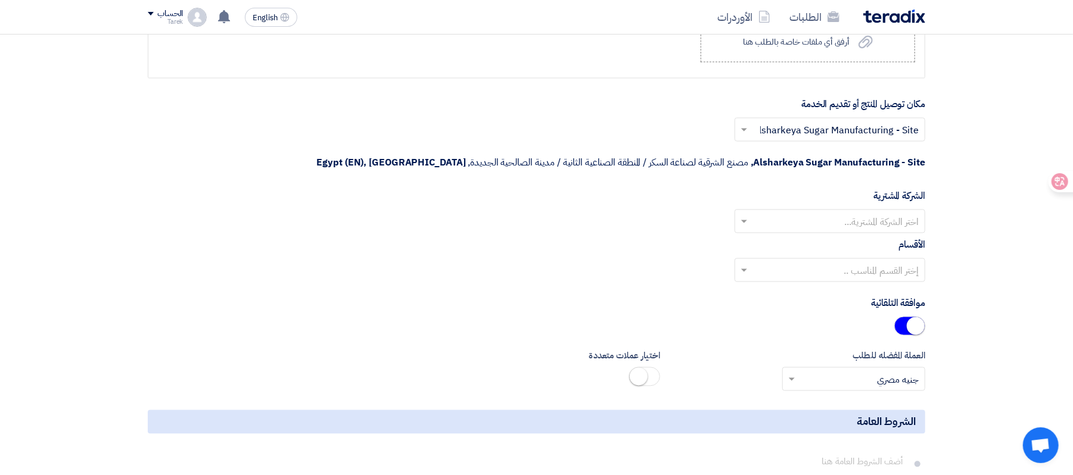
click at [860, 213] on input "text" at bounding box center [836, 223] width 167 height 20
drag, startPoint x: 842, startPoint y: 217, endPoint x: 849, endPoint y: 262, distance: 45.8
click at [842, 238] on span "Alsharkeya Sugar Manufacturing" at bounding box center [848, 245] width 141 height 14
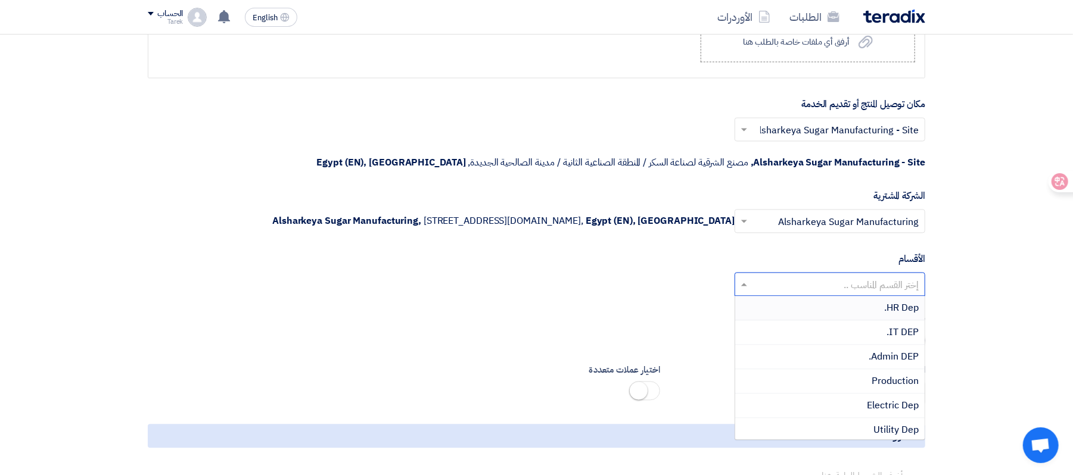
click at [866, 293] on input "text" at bounding box center [836, 286] width 167 height 20
click at [901, 329] on span "Electric Dep" at bounding box center [893, 327] width 52 height 14
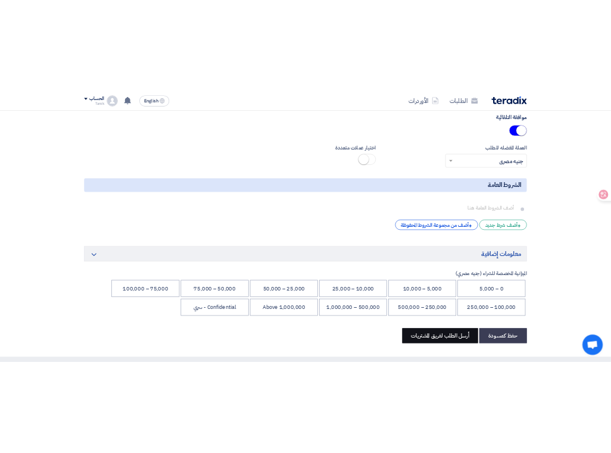
scroll to position [1906, 0]
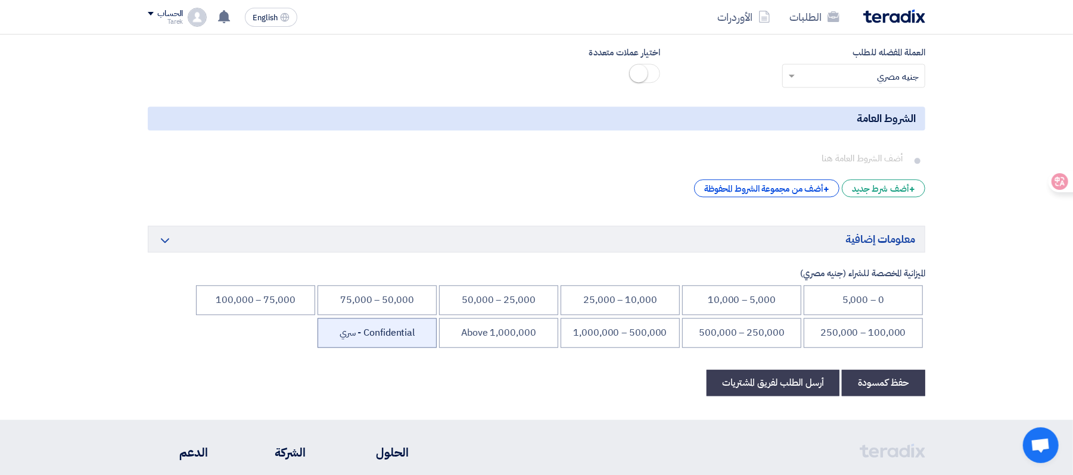
click at [388, 348] on li "Confidential - سري" at bounding box center [377, 333] width 119 height 30
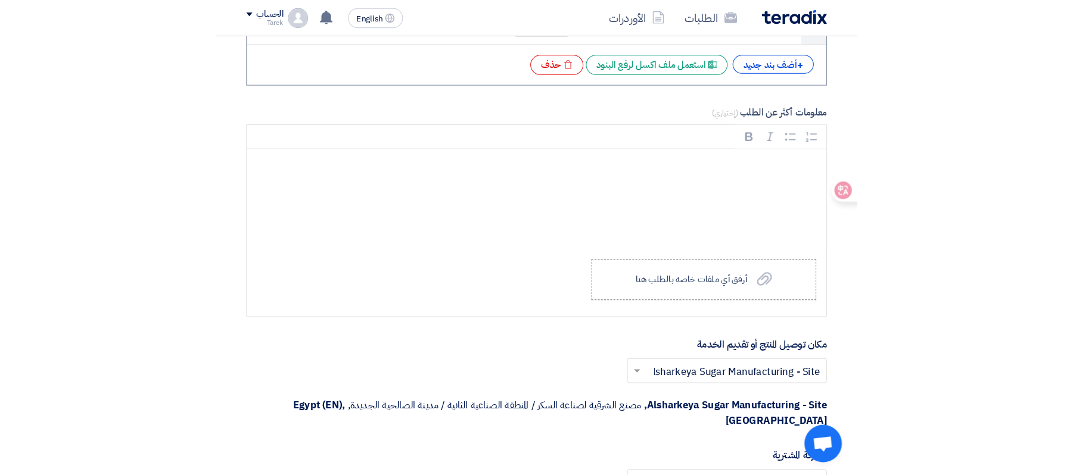
scroll to position [1430, 0]
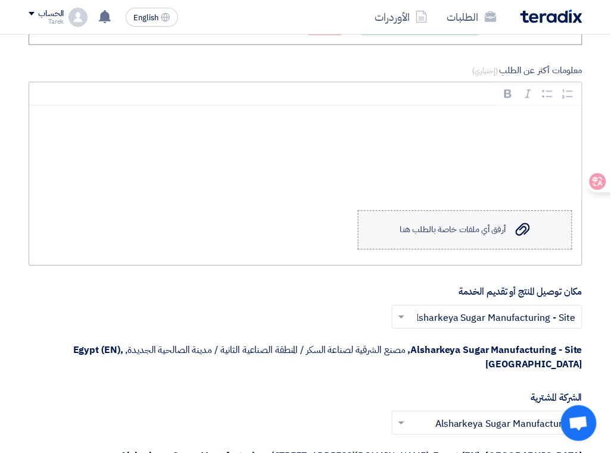
click at [485, 250] on label "Upload a file أرفق أي ملفات خاصة بالطلب هنا" at bounding box center [465, 229] width 214 height 39
click at [0, 0] on input "Upload a file أرفق أي ملفات خاصة بالطلب هنا" at bounding box center [0, 0] width 0 height 0
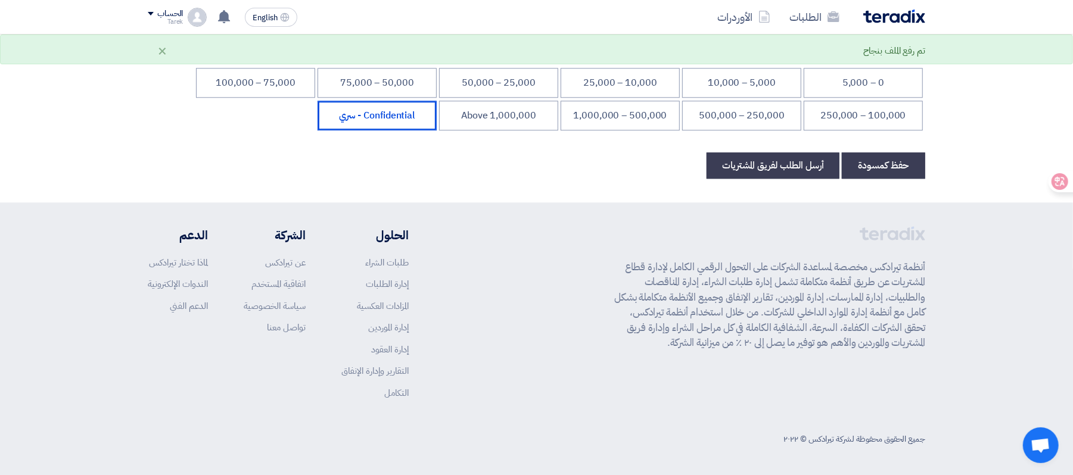
scroll to position [2162, 0]
click at [760, 169] on button "أرسل الطلب لفريق المشتريات" at bounding box center [773, 166] width 133 height 26
